Goal: Entertainment & Leisure: Browse casually

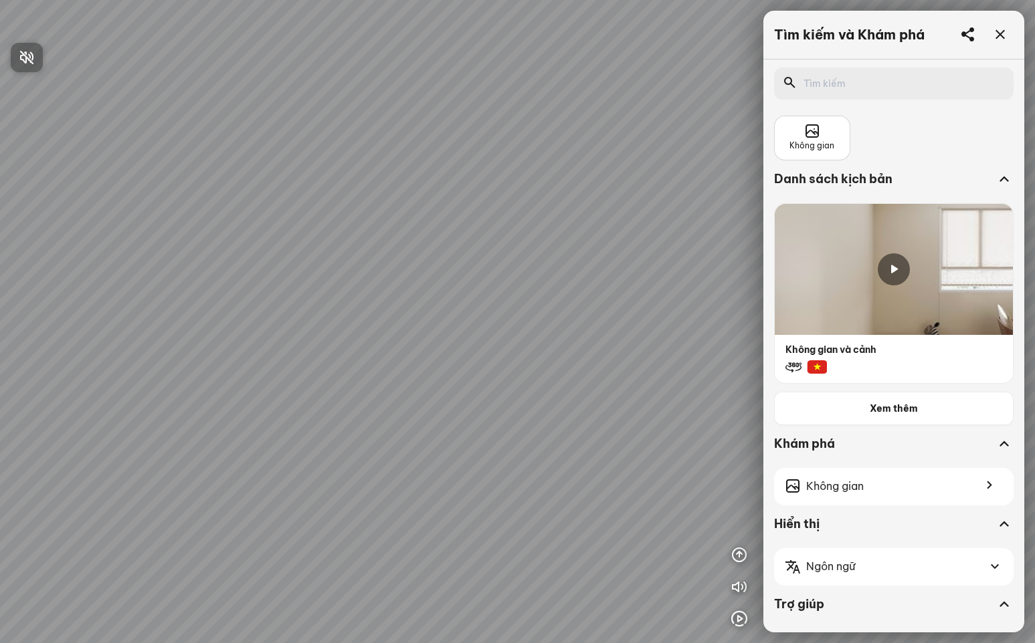
click at [918, 488] on div at bounding box center [517, 321] width 1035 height 643
click at [901, 488] on div "Không gian" at bounding box center [893, 486] width 239 height 37
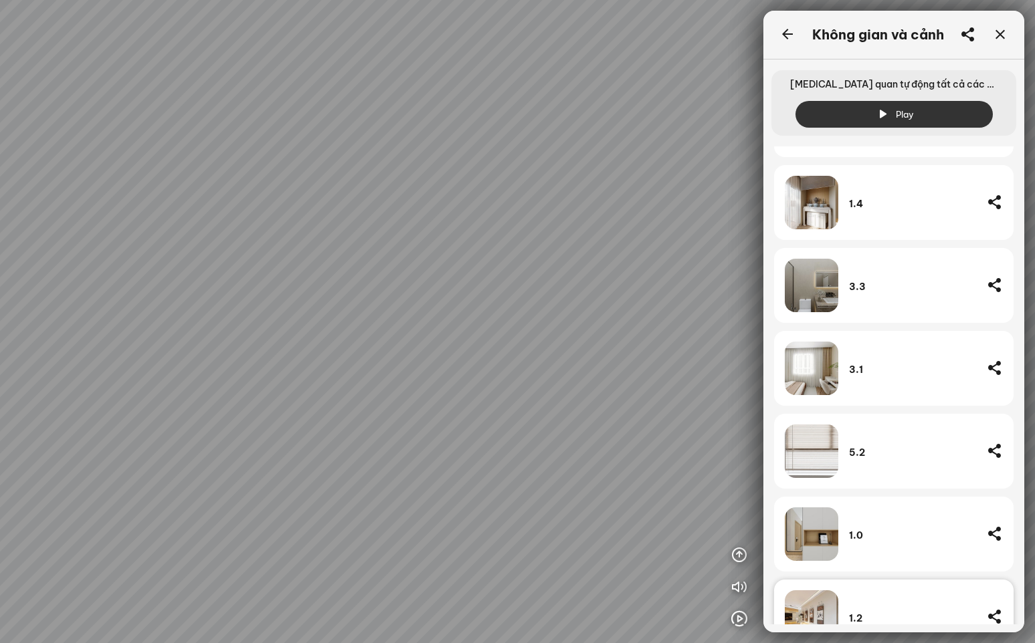
scroll to position [964, 0]
